Goal: Transaction & Acquisition: Download file/media

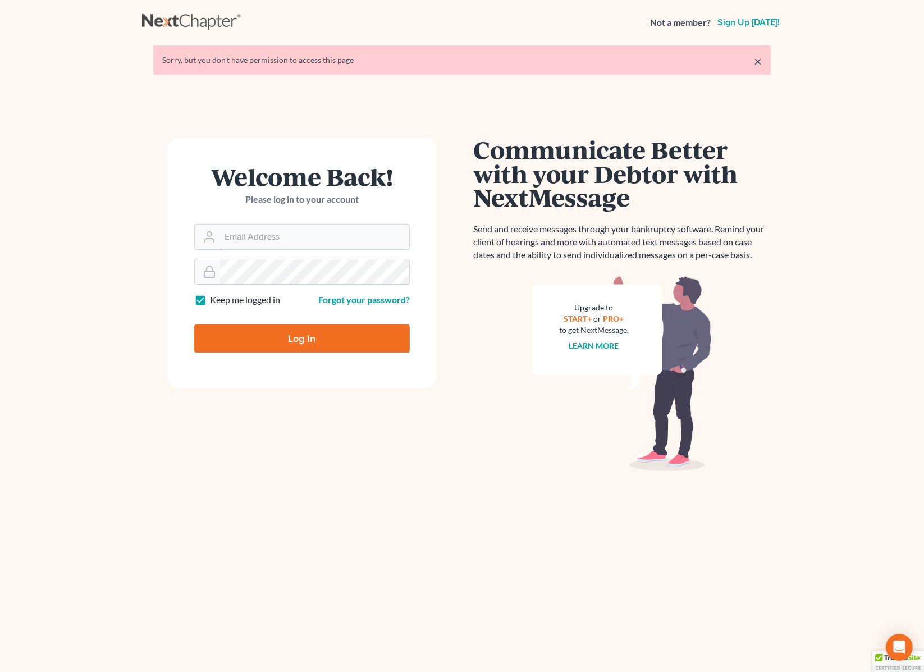
type input "[PERSON_NAME][EMAIL_ADDRESS][DOMAIN_NAME]"
click at [304, 340] on input "Log In" at bounding box center [302, 339] width 216 height 28
type input "Thinking..."
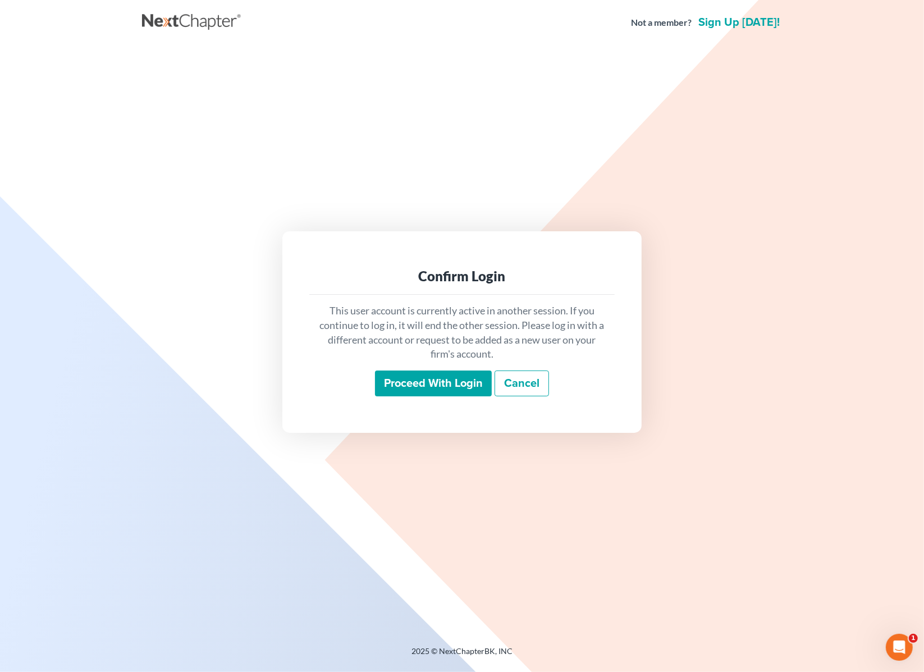
click at [394, 382] on input "Proceed with login" at bounding box center [433, 384] width 117 height 26
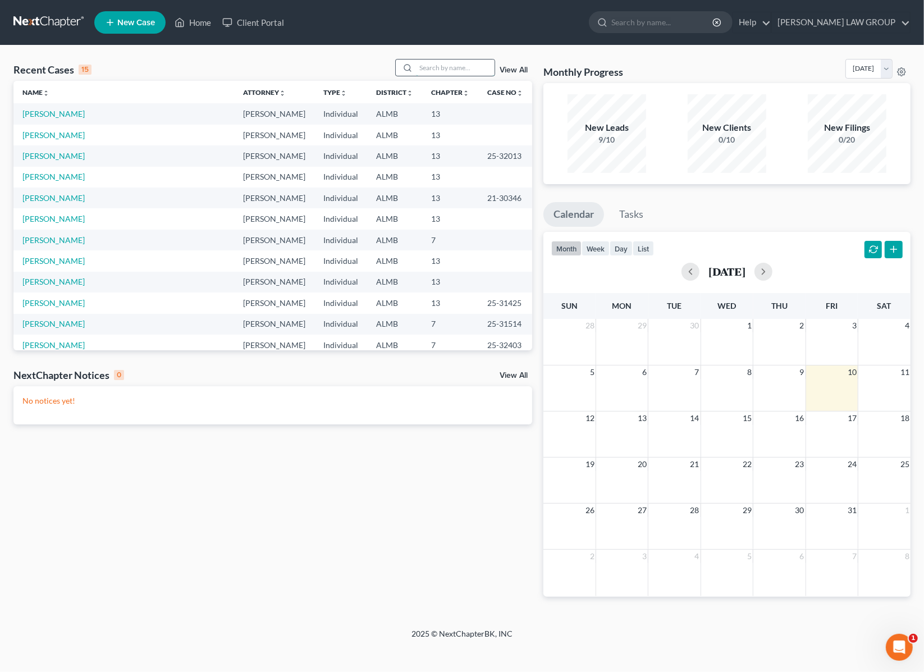
click at [437, 69] on input "search" at bounding box center [455, 68] width 79 height 16
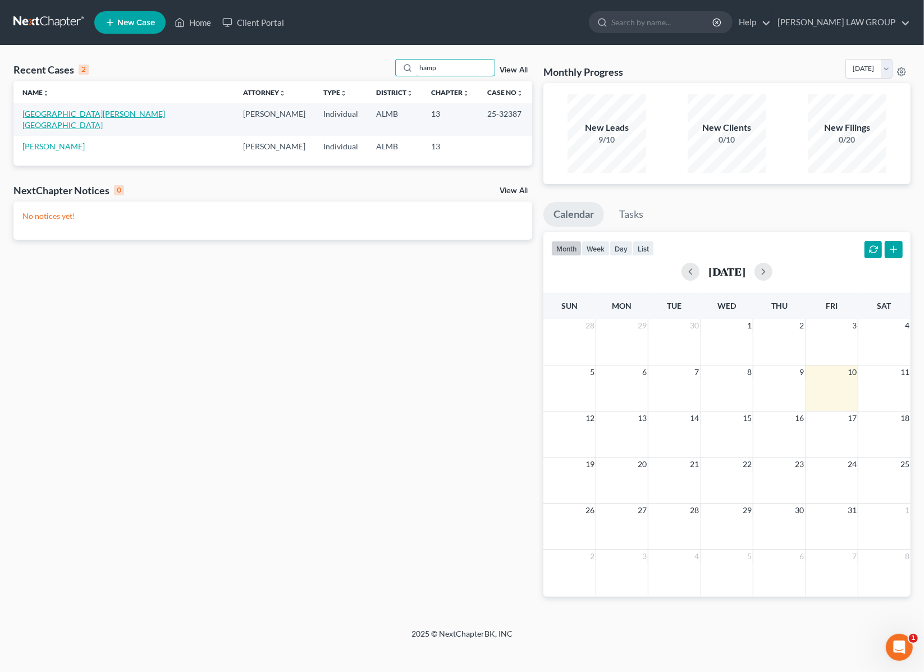
type input "hamp"
click at [62, 112] on link "Hampton, Lashena" at bounding box center [93, 119] width 143 height 21
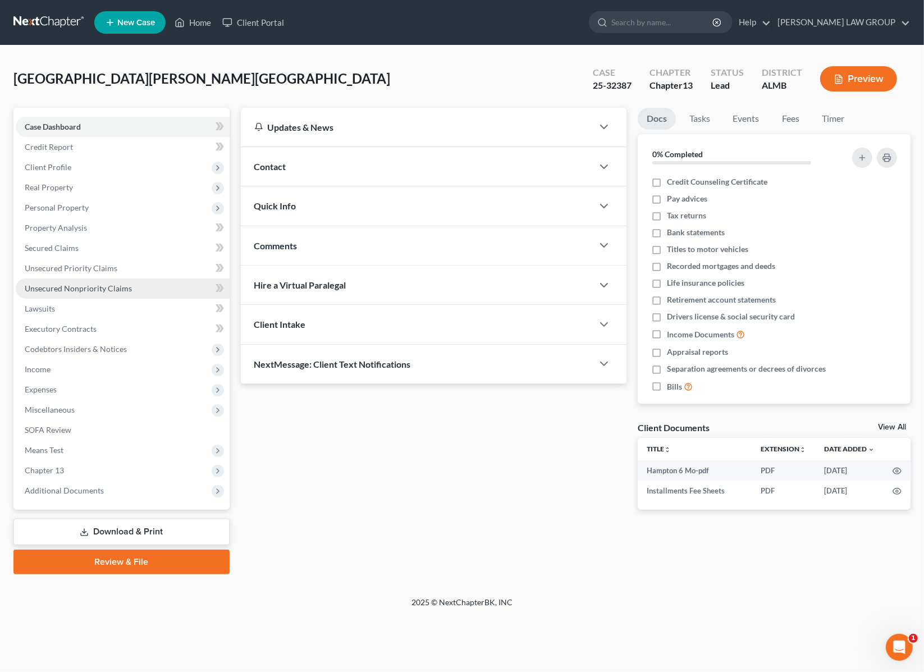
click at [62, 287] on span "Unsecured Nonpriority Claims" at bounding box center [78, 289] width 107 height 10
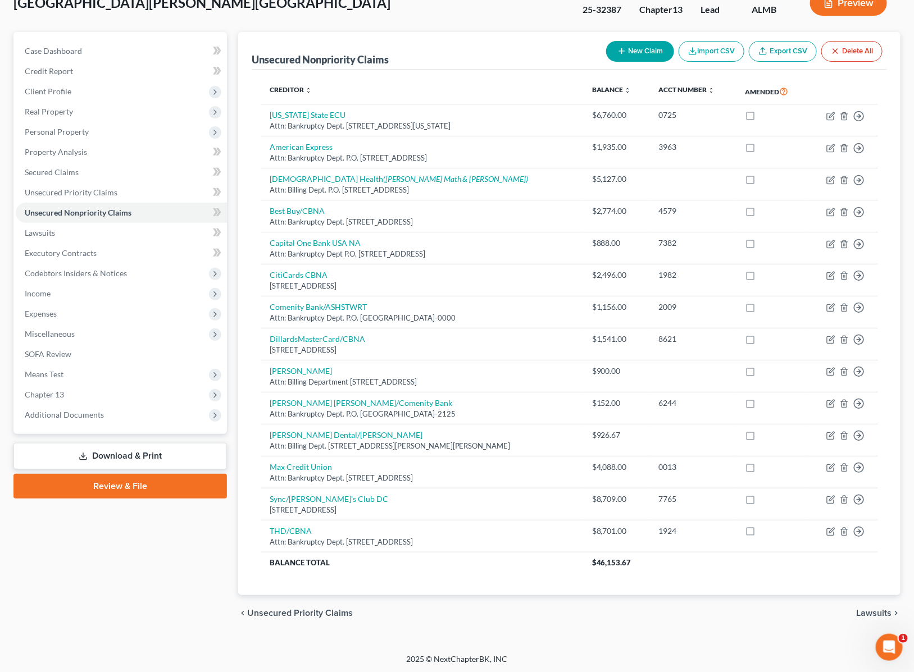
scroll to position [79, 0]
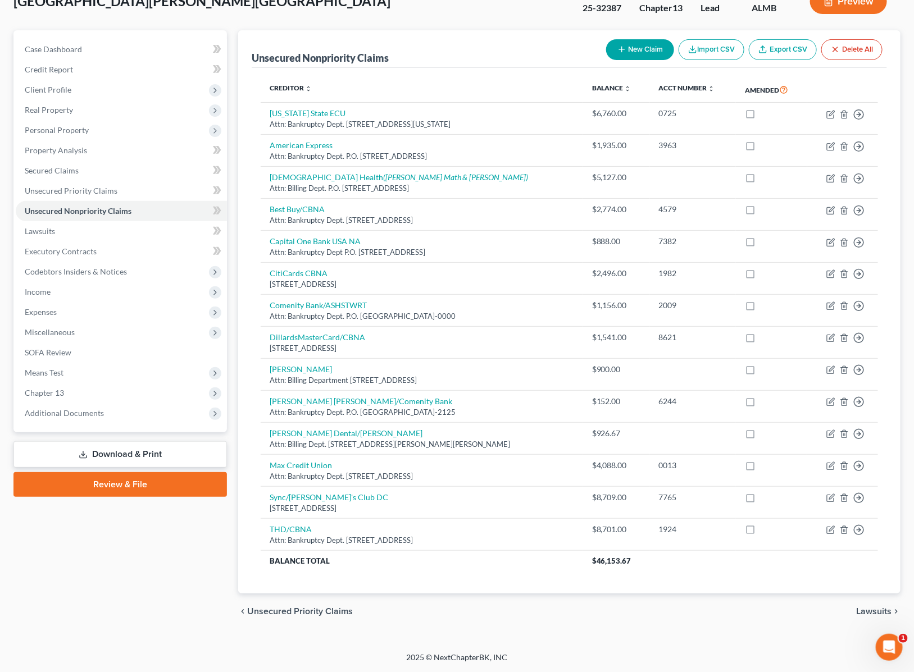
click at [128, 450] on link "Download & Print" at bounding box center [119, 454] width 213 height 26
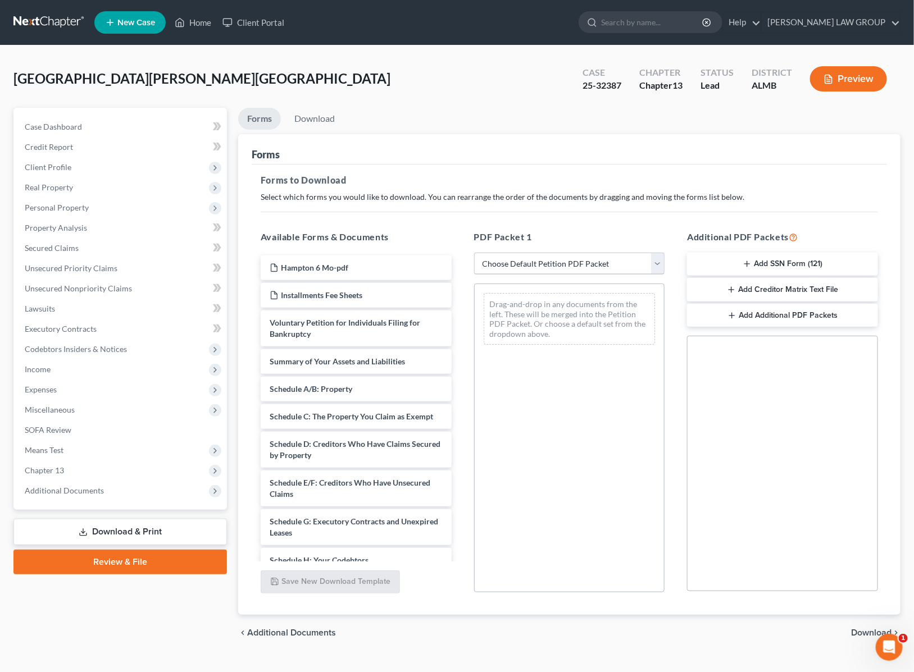
click at [573, 263] on select "Choose Default Petition PDF Packet Complete Bankruptcy Petition (all forms and …" at bounding box center [569, 264] width 191 height 22
select select "2"
click at [474, 253] on select "Choose Default Petition PDF Packet Complete Bankruptcy Petition (all forms and …" at bounding box center [569, 264] width 191 height 22
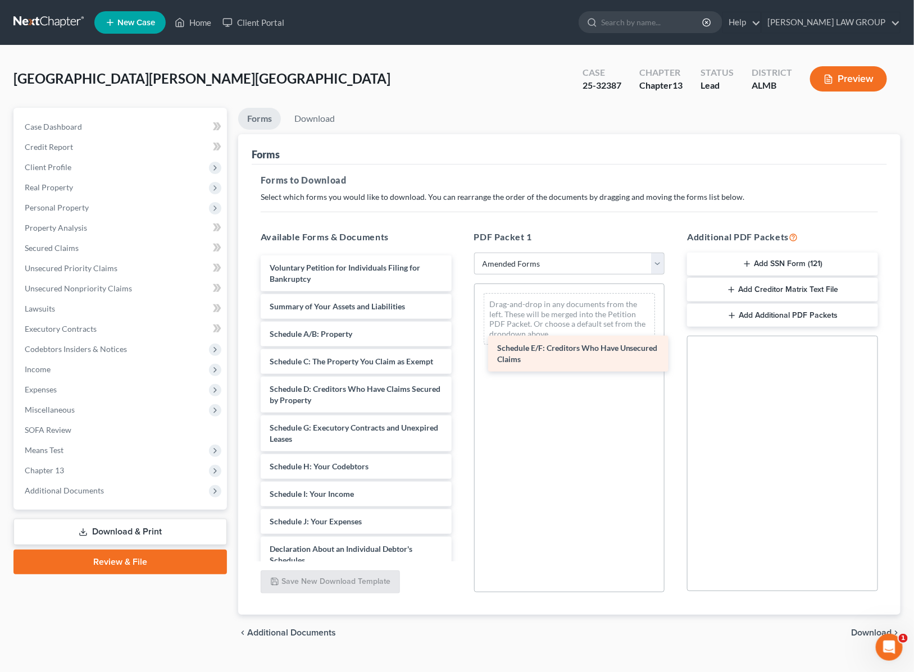
drag, startPoint x: 313, startPoint y: 440, endPoint x: 542, endPoint y: 324, distance: 256.1
click at [460, 324] on div "Schedule E/F: Creditors Who Have Unsecured Claims Voluntary Petition for Indivi…" at bounding box center [356, 513] width 209 height 516
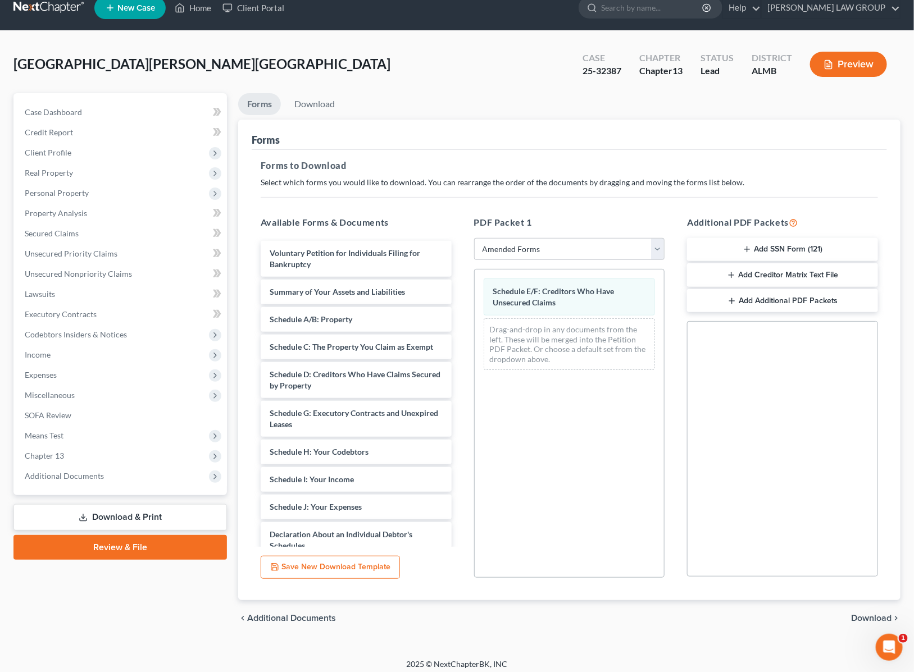
scroll to position [21, 0]
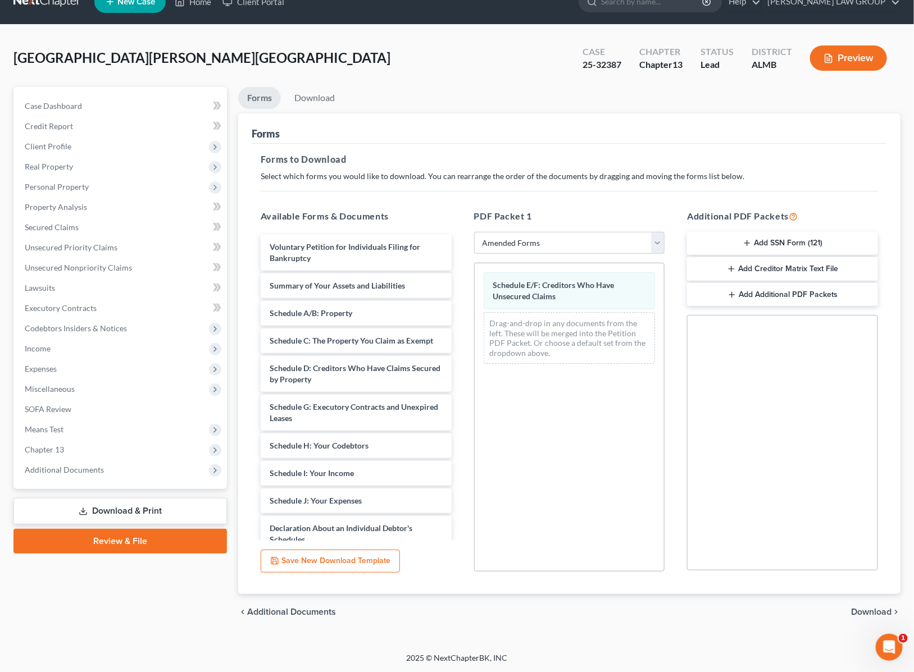
click at [862, 608] on span "Download" at bounding box center [871, 612] width 40 height 9
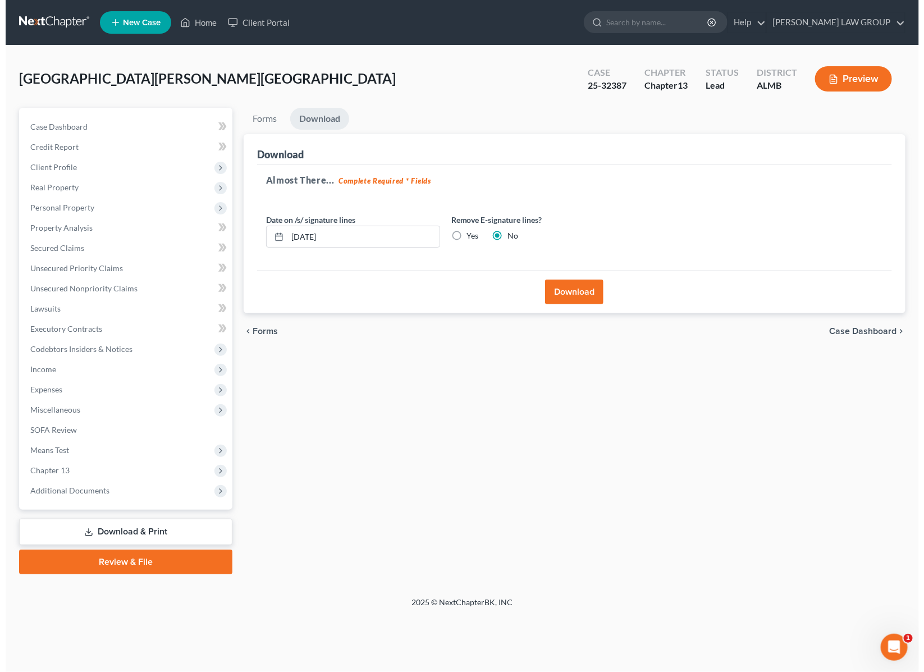
scroll to position [0, 0]
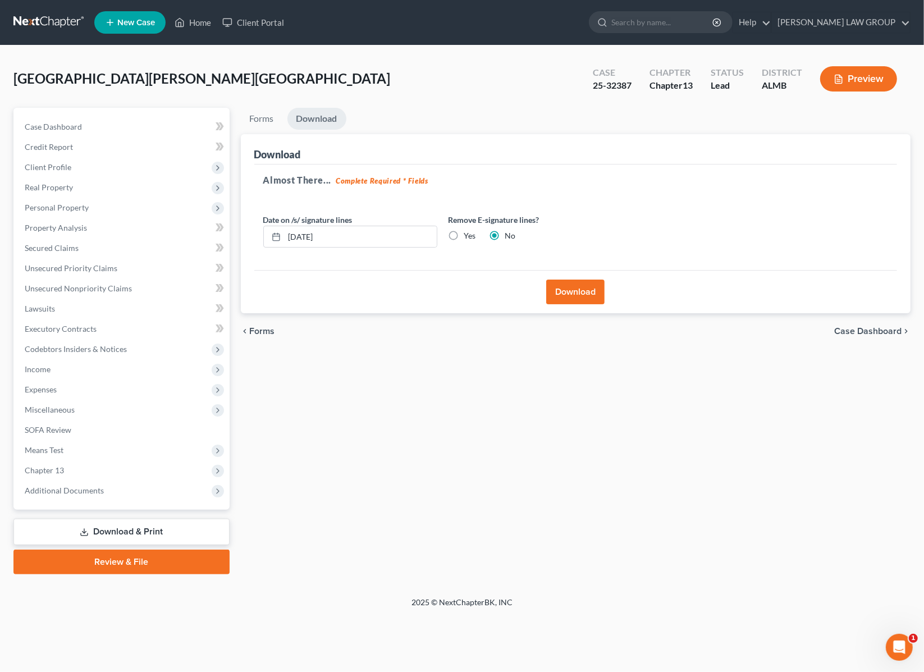
click at [570, 288] on button "Download" at bounding box center [575, 292] width 58 height 25
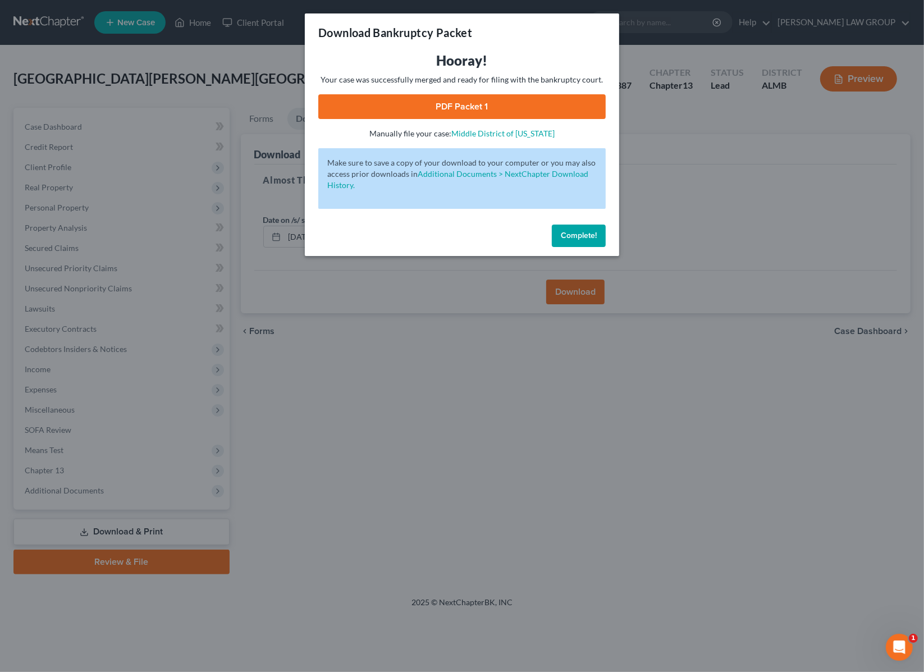
click at [462, 100] on link "PDF Packet 1" at bounding box center [461, 106] width 287 height 25
